Goal: Task Accomplishment & Management: Use online tool/utility

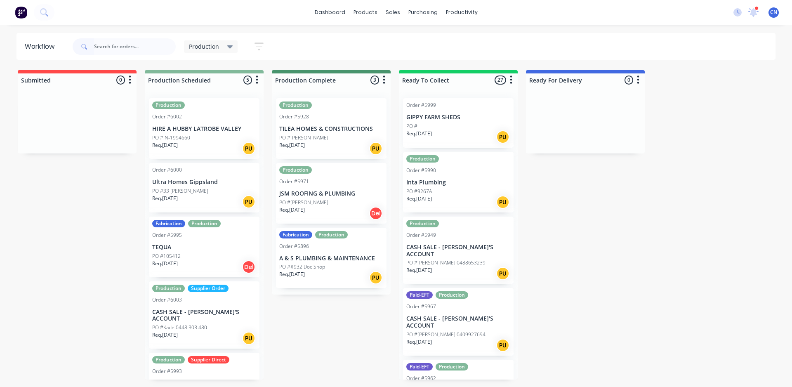
scroll to position [27, 0]
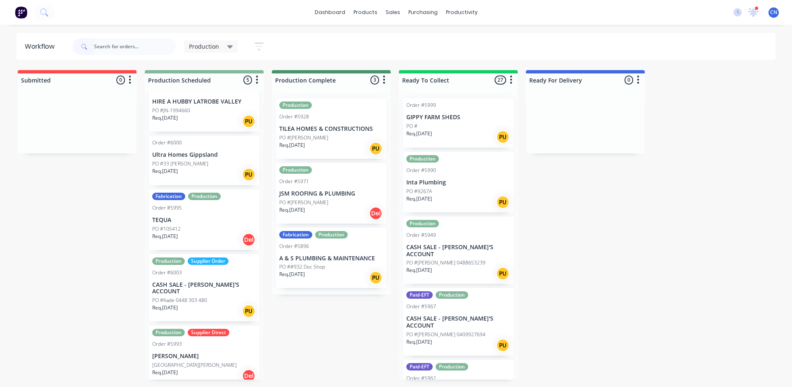
click at [204, 233] on div "Req. [DATE] Del" at bounding box center [204, 240] width 104 height 14
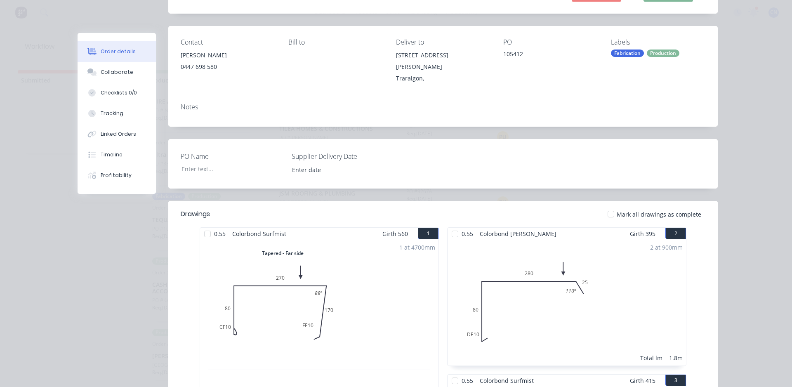
scroll to position [0, 0]
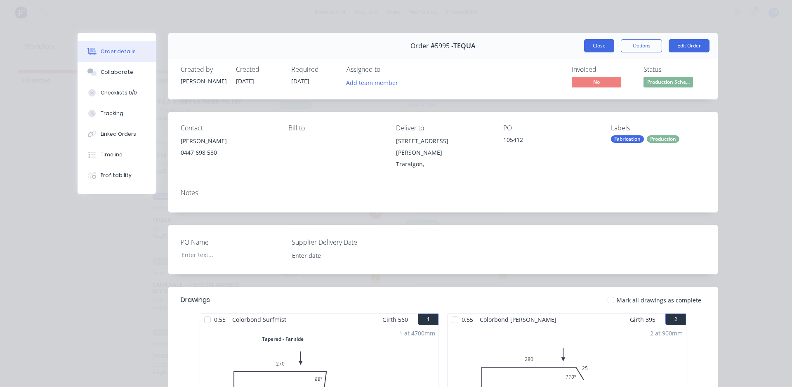
click at [603, 46] on button "Close" at bounding box center [599, 45] width 30 height 13
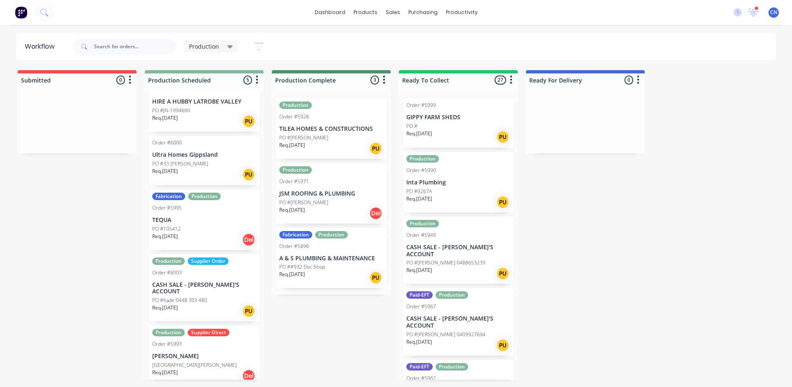
click at [203, 361] on div "[GEOGRAPHIC_DATA][PERSON_NAME]" at bounding box center [204, 364] width 104 height 7
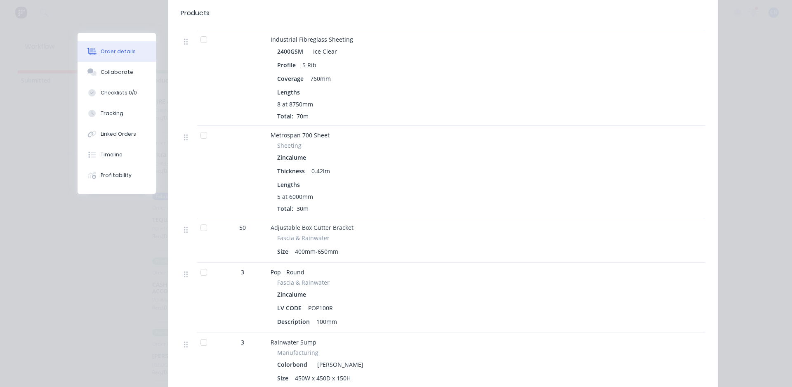
scroll to position [619, 0]
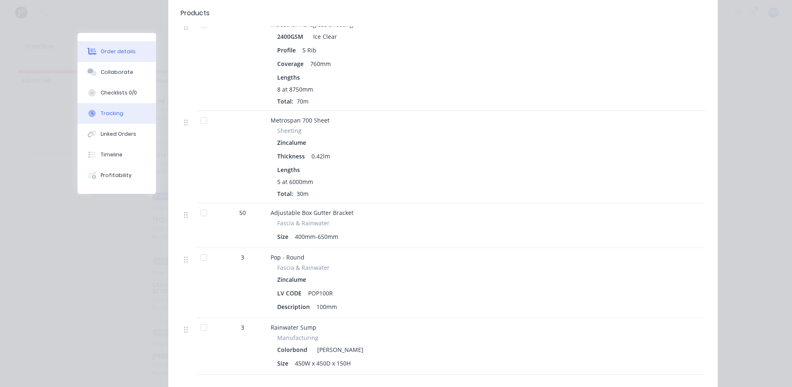
click at [120, 111] on button "Tracking" at bounding box center [117, 113] width 78 height 21
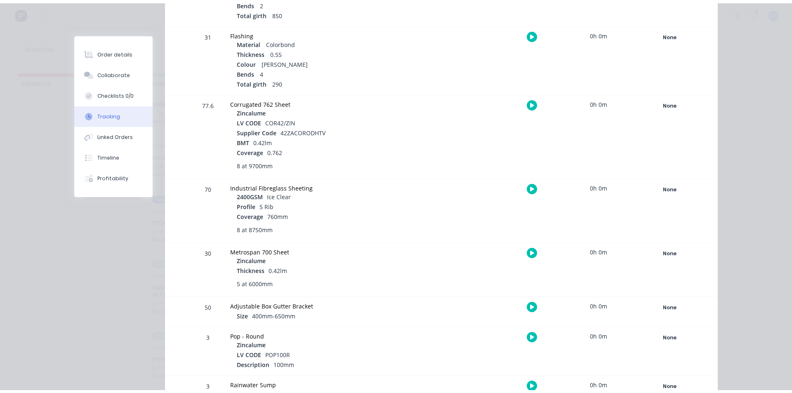
scroll to position [321, 0]
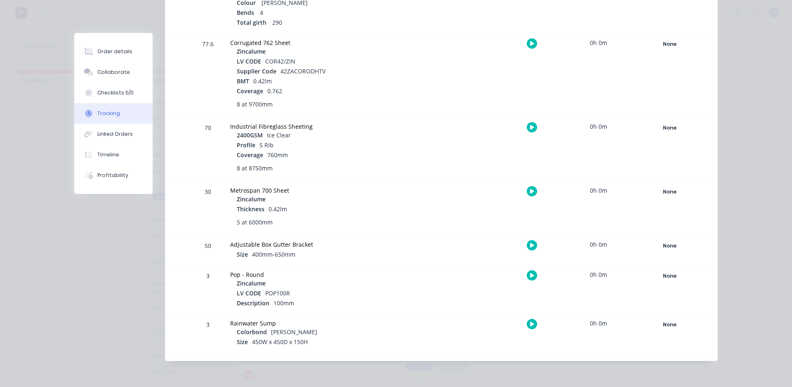
click at [530, 321] on icon "button" at bounding box center [532, 323] width 4 height 5
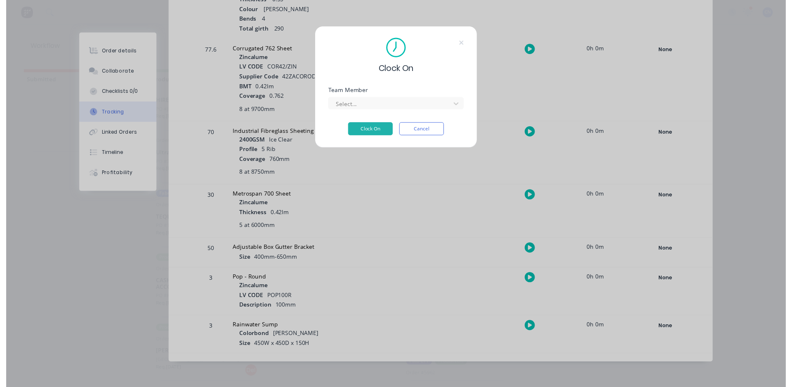
scroll to position [314, 0]
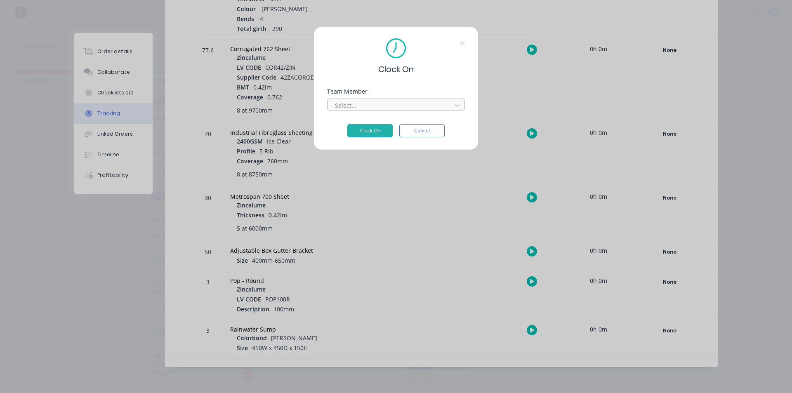
click at [403, 101] on div at bounding box center [390, 105] width 113 height 10
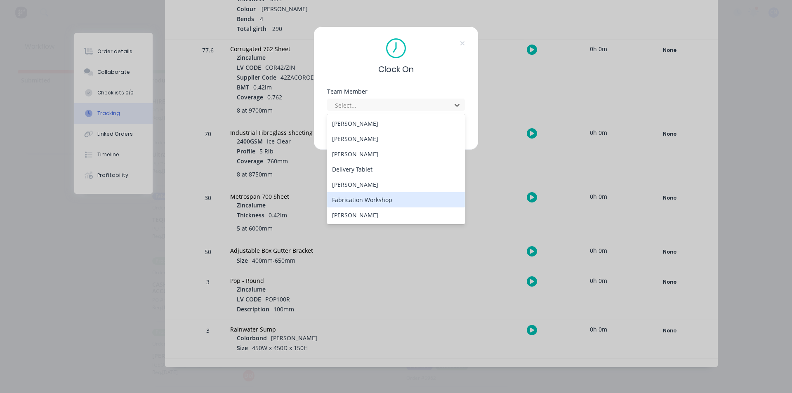
click at [398, 197] on div "Fabrication Workshop" at bounding box center [396, 199] width 138 height 15
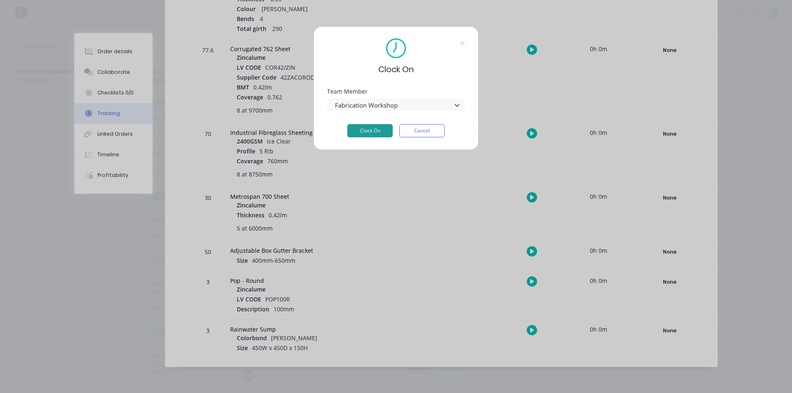
click at [371, 125] on button "Clock On" at bounding box center [369, 130] width 45 height 13
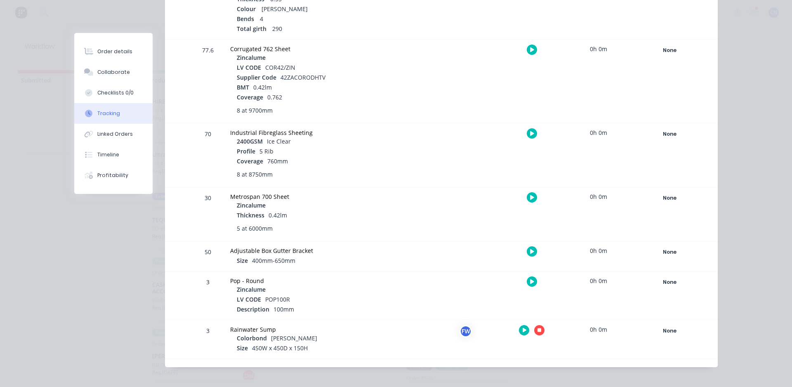
click at [537, 332] on icon "button" at bounding box center [539, 330] width 4 height 5
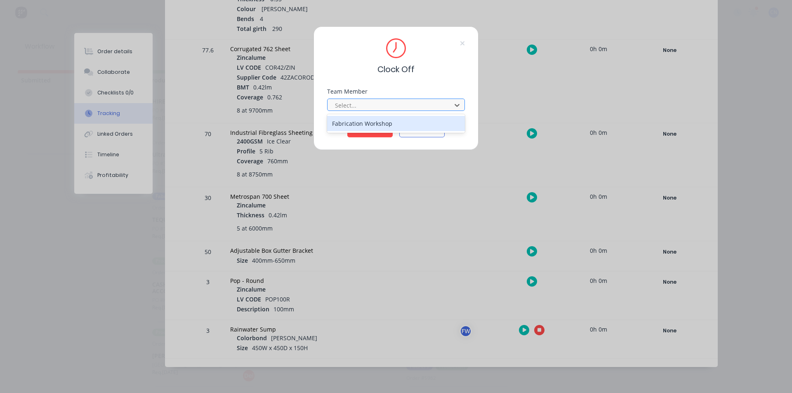
click at [378, 101] on div at bounding box center [390, 105] width 113 height 10
click at [389, 123] on div "Fabrication Workshop" at bounding box center [396, 123] width 138 height 15
click at [385, 126] on button "Clock Off" at bounding box center [369, 130] width 45 height 13
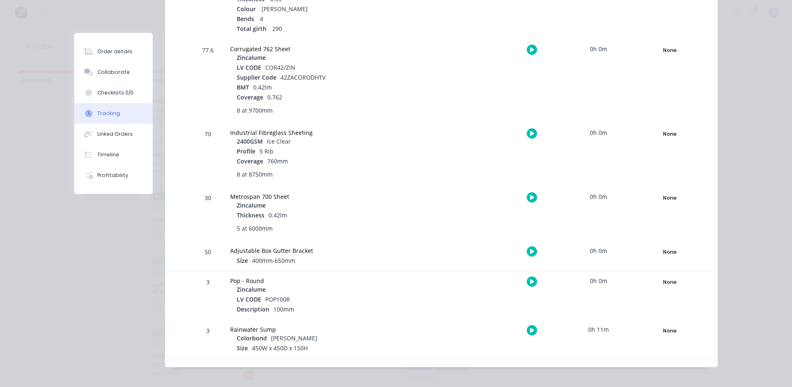
click at [530, 330] on icon "button" at bounding box center [532, 330] width 4 height 5
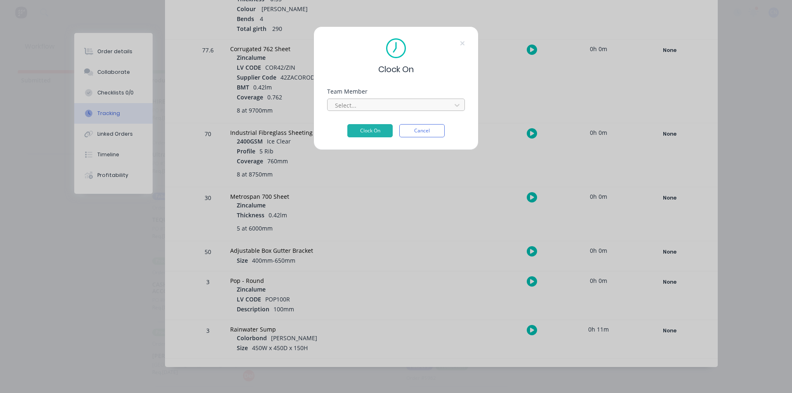
click at [374, 101] on div at bounding box center [390, 105] width 113 height 10
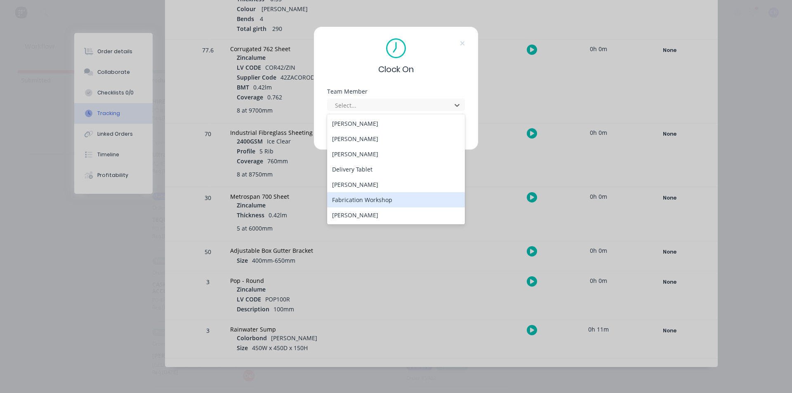
click at [382, 199] on div "Fabrication Workshop" at bounding box center [396, 199] width 138 height 15
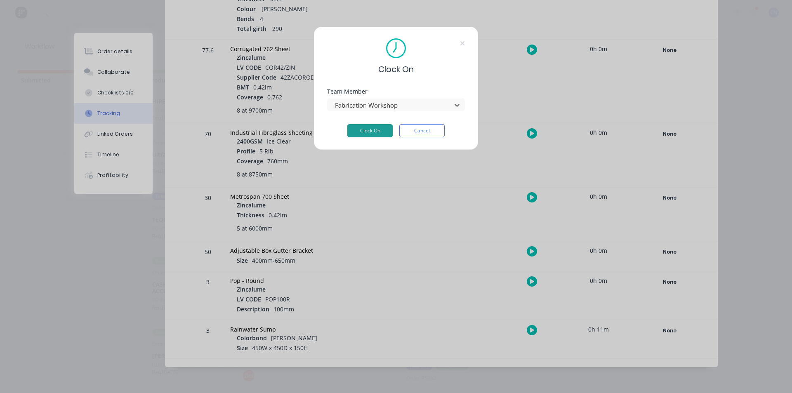
click at [371, 132] on button "Clock On" at bounding box center [369, 130] width 45 height 13
